Goal: Task Accomplishment & Management: Complete application form

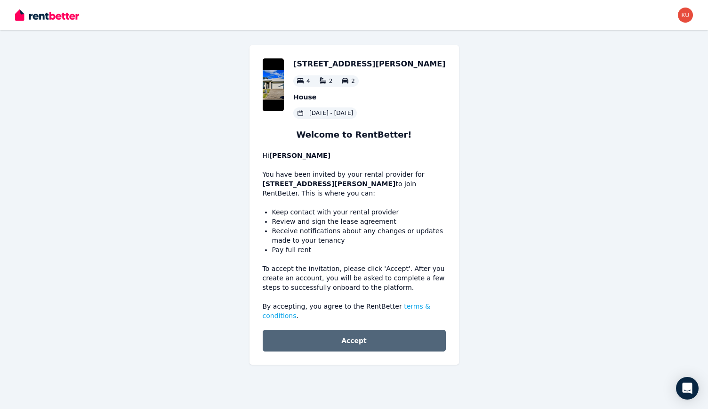
click at [348, 334] on button "Accept" at bounding box center [354, 341] width 183 height 22
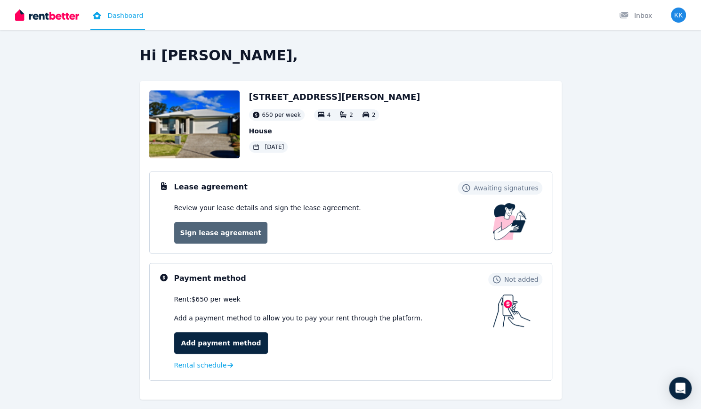
click at [222, 228] on link "Sign lease agreement" at bounding box center [220, 233] width 93 height 22
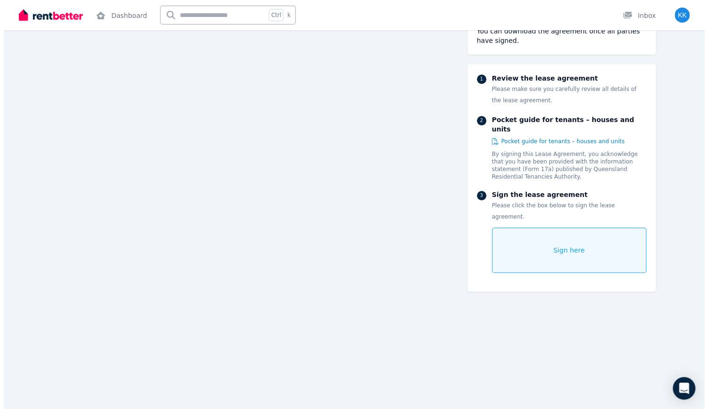
scroll to position [439, 0]
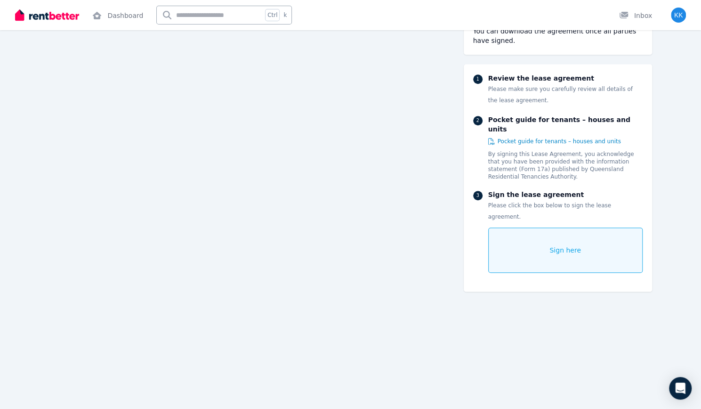
click at [568, 245] on span "Sign here" at bounding box center [566, 249] width 32 height 9
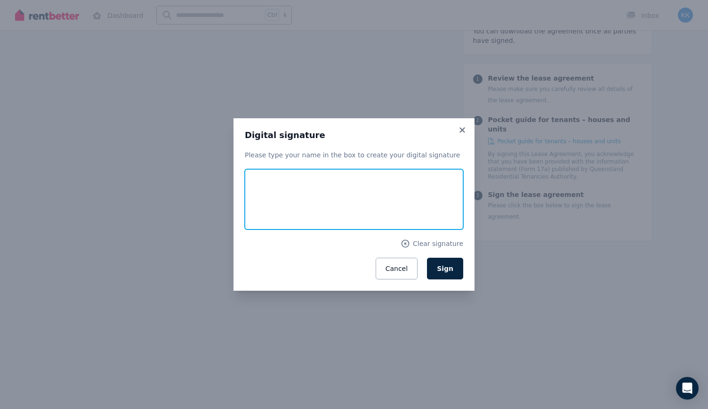
click at [320, 210] on input "text" at bounding box center [354, 199] width 219 height 60
type input "**********"
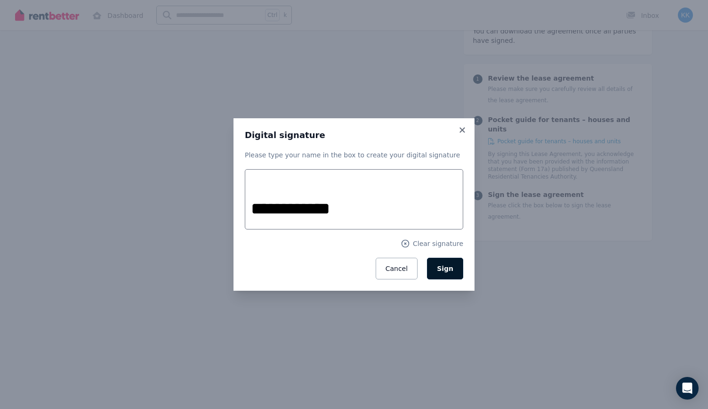
click at [443, 268] on span "Sign" at bounding box center [445, 269] width 16 height 8
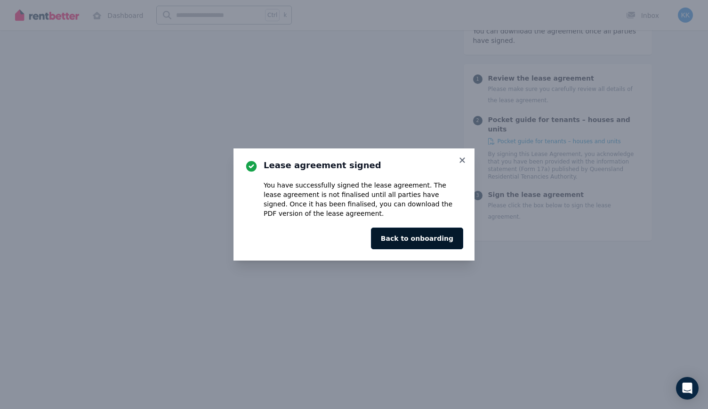
click at [429, 238] on button "Back to onboarding" at bounding box center [417, 239] width 92 height 22
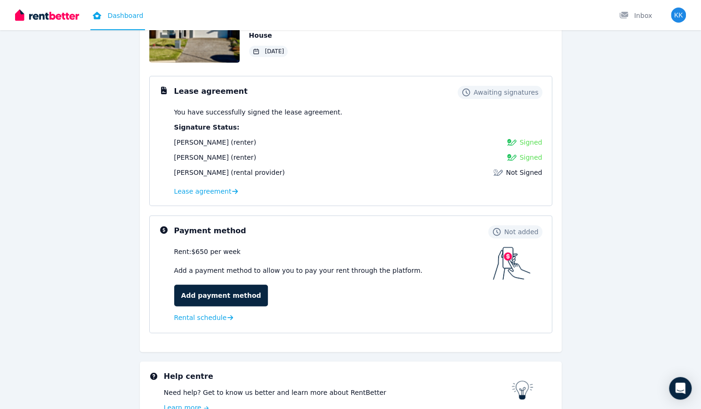
scroll to position [151, 0]
